Goal: Check status: Check status

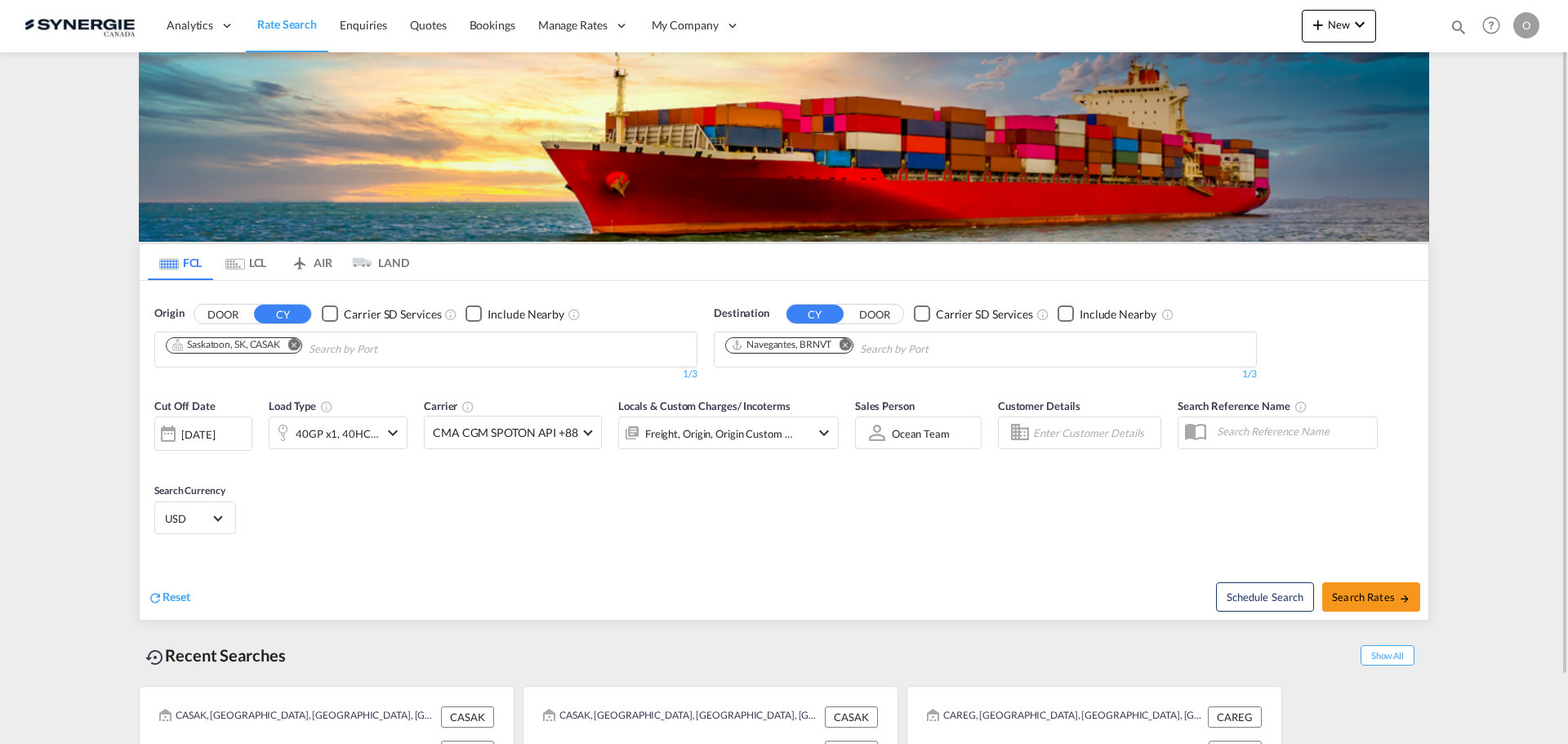
click at [1046, 514] on div "Cut Off Date [DATE] [DATE] Load Type 40GP x1, 40HC x1 Carrier CMA [MEDICAL_DATA…" at bounding box center [784, 469] width 1289 height 159
click at [1455, 24] on md-icon "icon-magnify" at bounding box center [1458, 26] width 18 height 18
click at [1203, 40] on select "Bookings Quotes Enquiries" at bounding box center [1198, 26] width 78 height 30
select select "Quotes"
click at [1159, 12] on select "Bookings Quotes Enquiries" at bounding box center [1198, 26] width 78 height 30
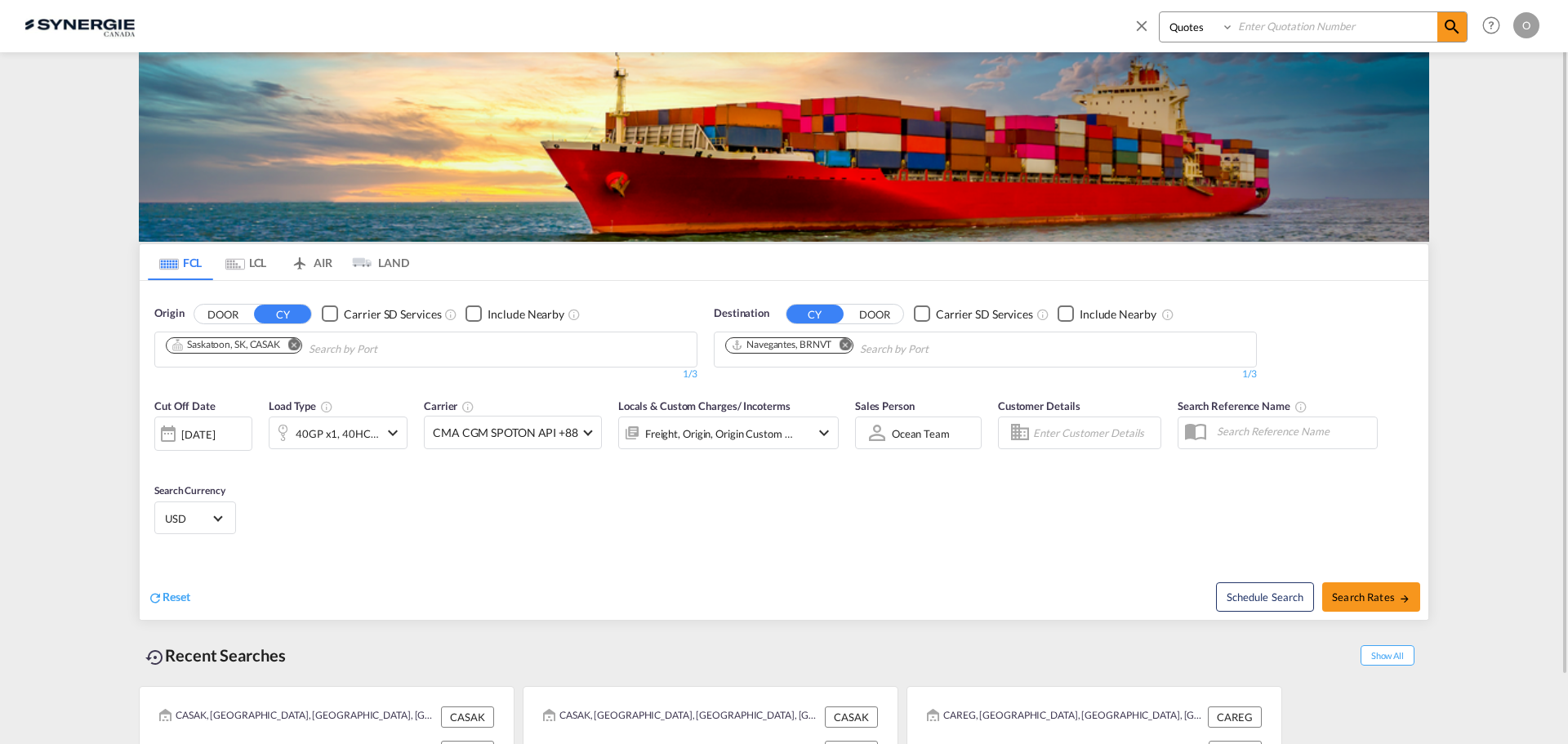
click at [1292, 25] on input at bounding box center [1335, 26] width 203 height 29
paste input "SYC000013359"
type input "SYC000013359"
click at [1450, 29] on md-icon "icon-magnify" at bounding box center [1451, 26] width 19 height 19
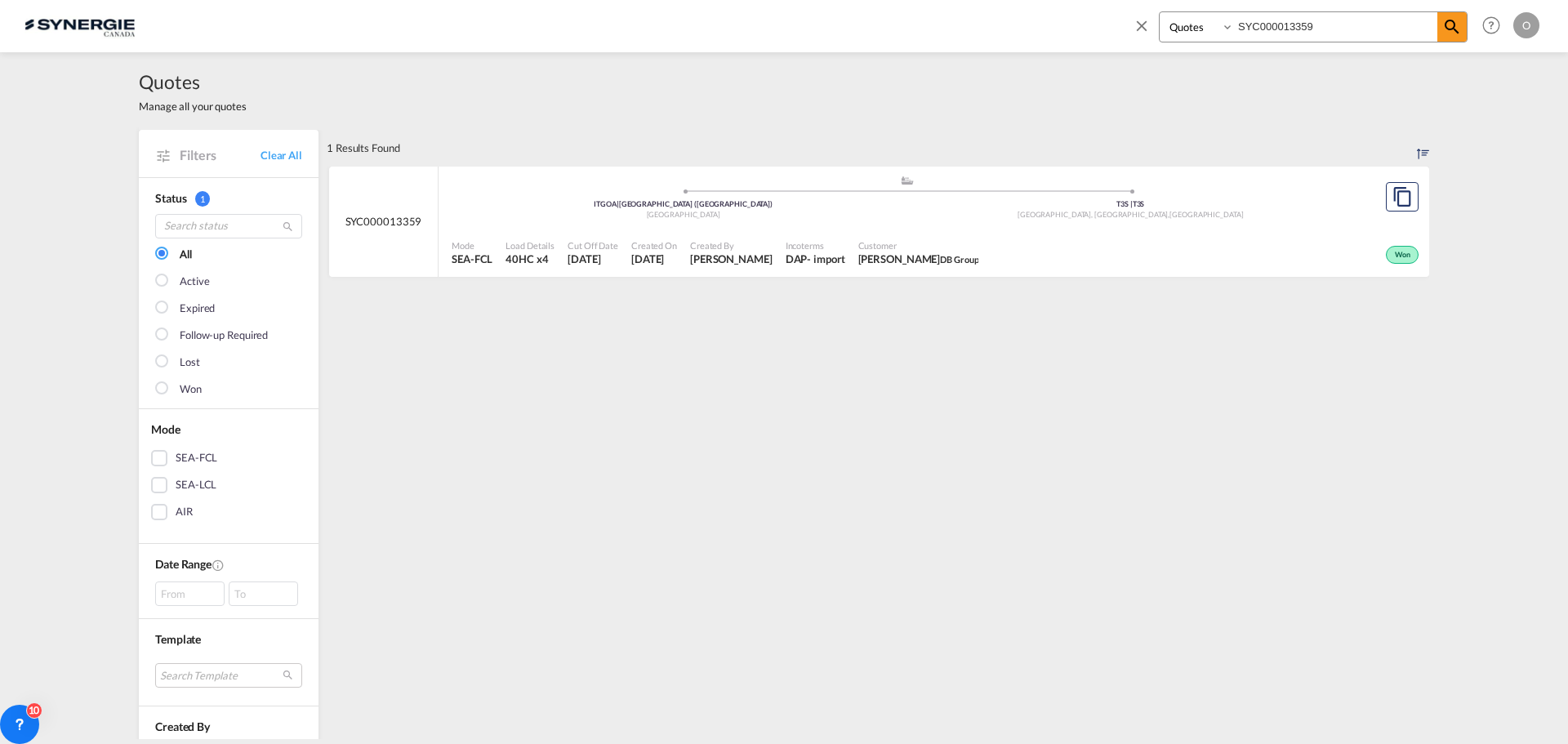
click at [1100, 244] on div "Won" at bounding box center [1203, 253] width 438 height 41
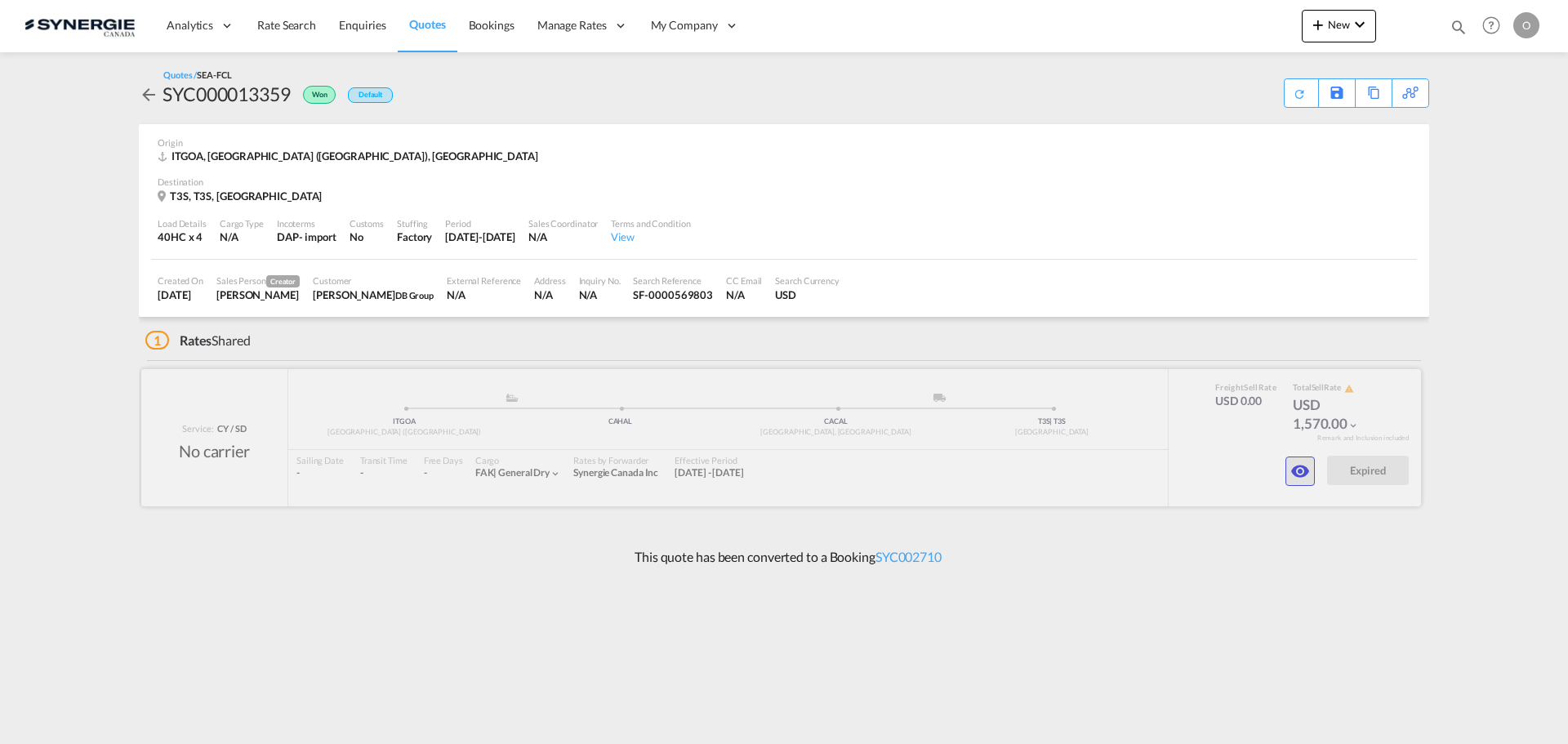
click at [1297, 475] on md-icon "icon-eye" at bounding box center [1300, 471] width 19 height 19
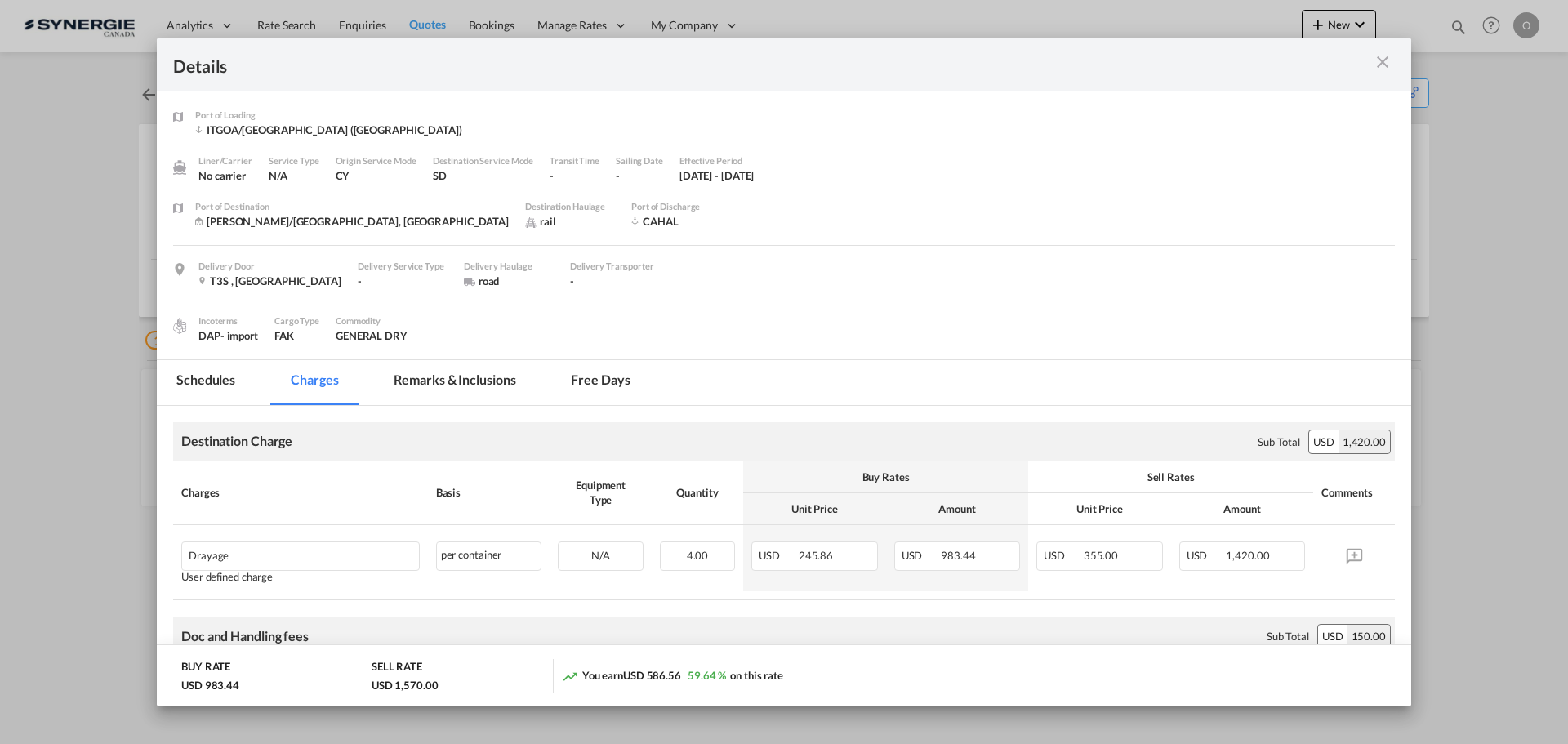
click at [1383, 57] on md-icon "icon-close m-3 fg-AAA8AD cursor" at bounding box center [1382, 62] width 19 height 19
